Goal: Task Accomplishment & Management: Manage account settings

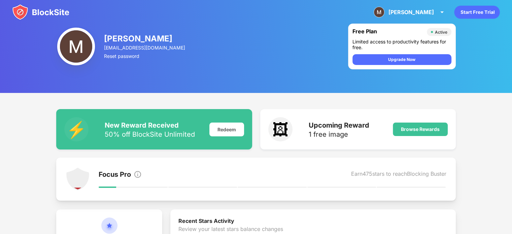
click at [51, 12] on img at bounding box center [40, 12] width 57 height 16
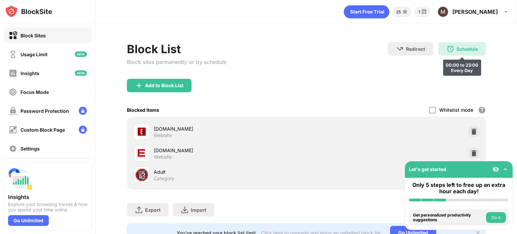
click at [451, 51] on div "Schedule 00:00 to 23:00 Every Day" at bounding box center [462, 48] width 48 height 13
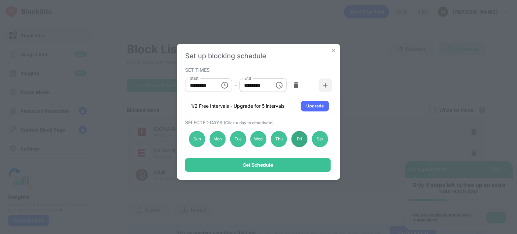
drag, startPoint x: 317, startPoint y: 136, endPoint x: 306, endPoint y: 140, distance: 12.3
click at [317, 136] on div "Sat" at bounding box center [320, 139] width 16 height 16
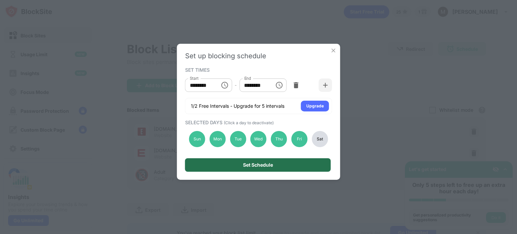
click at [267, 162] on div "Set Schedule" at bounding box center [258, 164] width 30 height 5
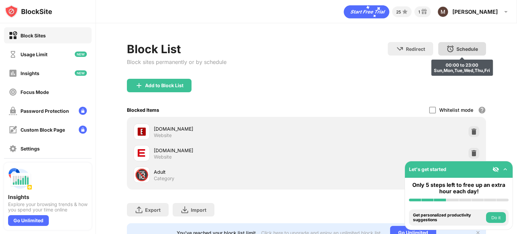
click at [455, 55] on div "Schedule 00:00 to 23:00 Sun,Mon,Tue,Wed,Thu,Fri" at bounding box center [462, 48] width 48 height 13
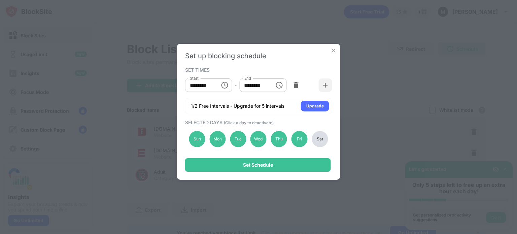
click at [319, 137] on div "Sat" at bounding box center [320, 139] width 16 height 16
drag, startPoint x: 305, startPoint y: 158, endPoint x: 304, endPoint y: 162, distance: 4.3
click at [305, 159] on div "Set up blocking schedule SET TIMES Start ******** Start - End ******** End 1/2 …" at bounding box center [258, 112] width 163 height 136
click at [304, 162] on div "Set Schedule" at bounding box center [258, 164] width 146 height 13
